Goal: Check status

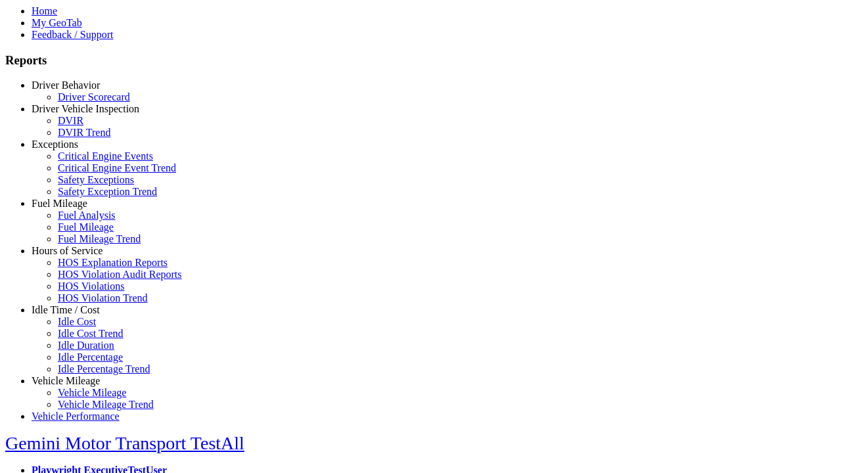
click at [76, 150] on link "Exceptions" at bounding box center [55, 144] width 47 height 11
click at [85, 185] on link "Safety Exceptions" at bounding box center [96, 179] width 76 height 11
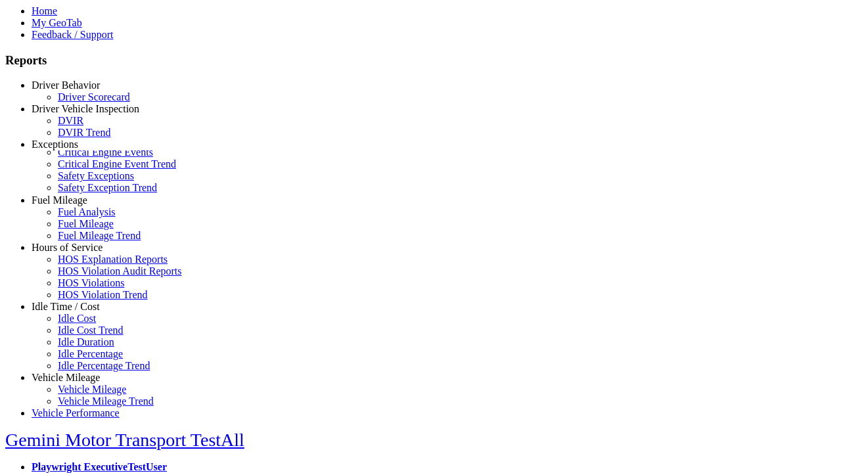
scroll to position [12, 0]
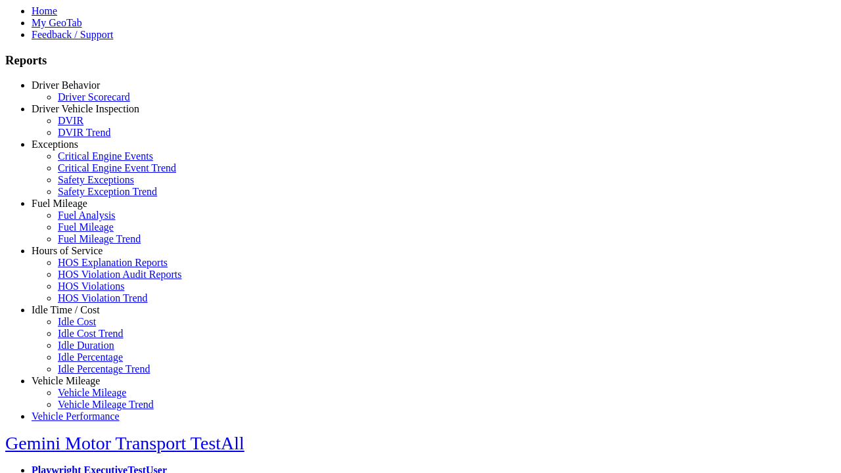
select select
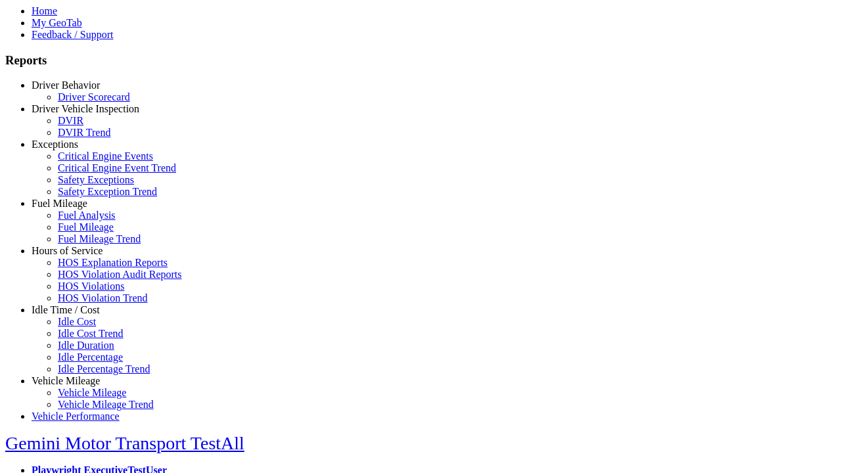
select select
select select "**********"
